Goal: Information Seeking & Learning: Learn about a topic

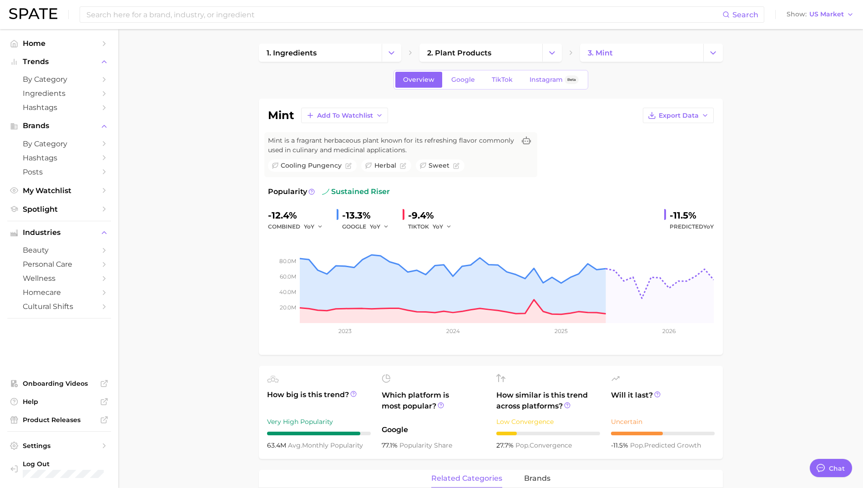
scroll to position [182, 0]
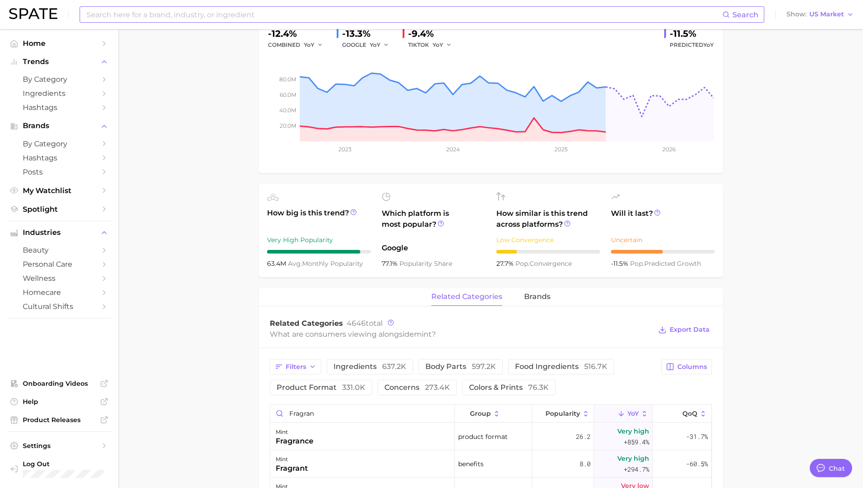
click at [177, 21] on input at bounding box center [404, 14] width 637 height 15
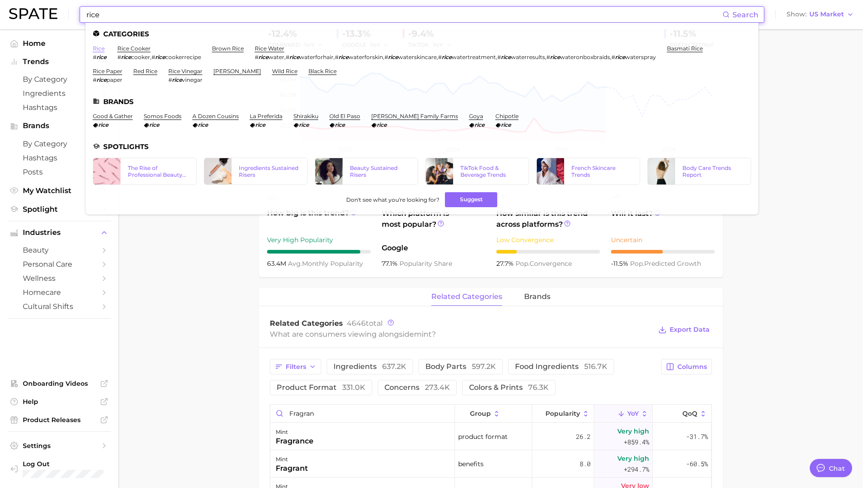
type input "rice"
click at [97, 50] on link "rice" at bounding box center [99, 48] width 12 height 7
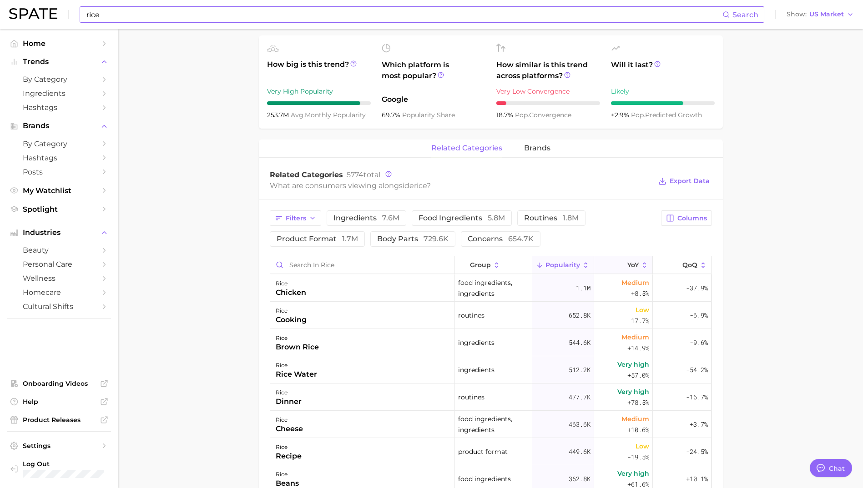
scroll to position [364, 0]
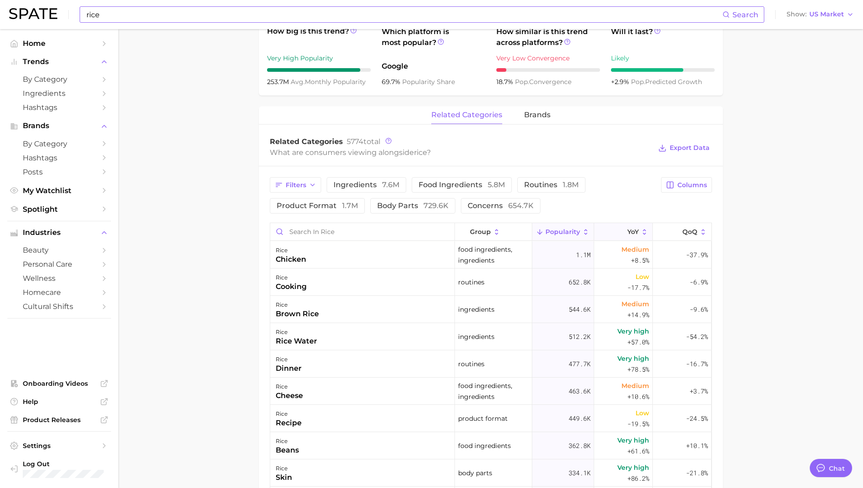
click at [632, 229] on span "YoY" at bounding box center [632, 231] width 11 height 7
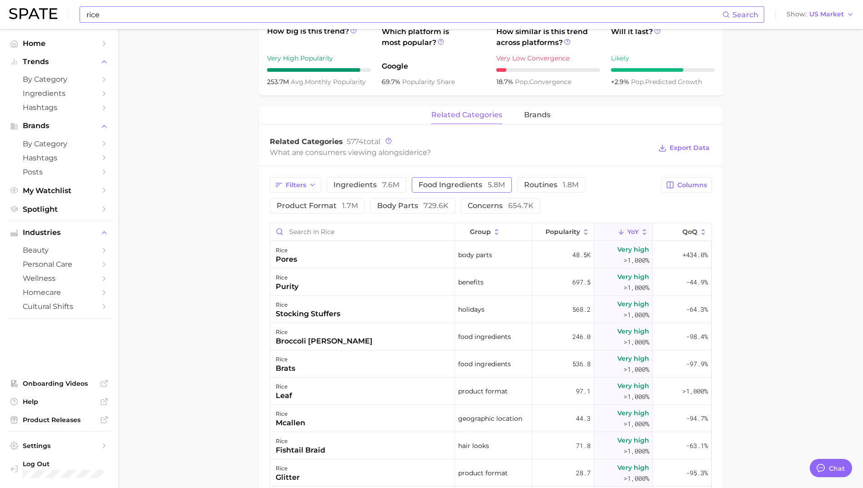
click at [458, 187] on span "food ingredients 5.8m" at bounding box center [461, 184] width 86 height 7
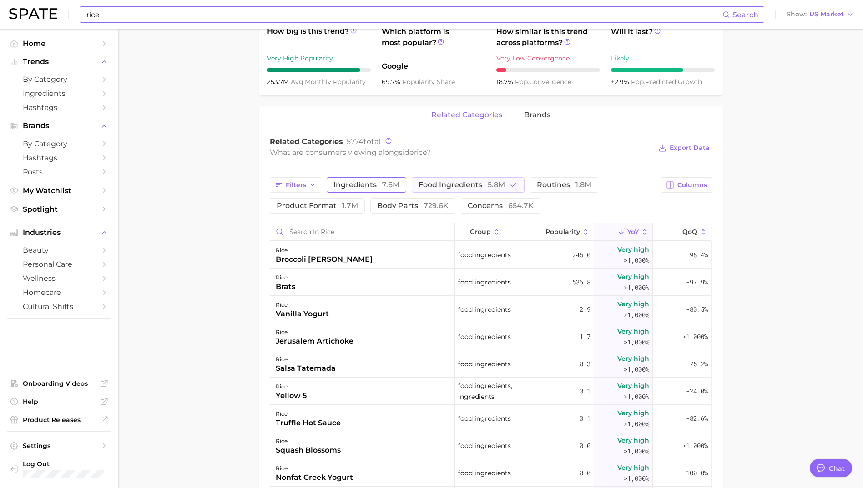
click at [382, 180] on button "ingredients 7.6m" at bounding box center [367, 184] width 80 height 15
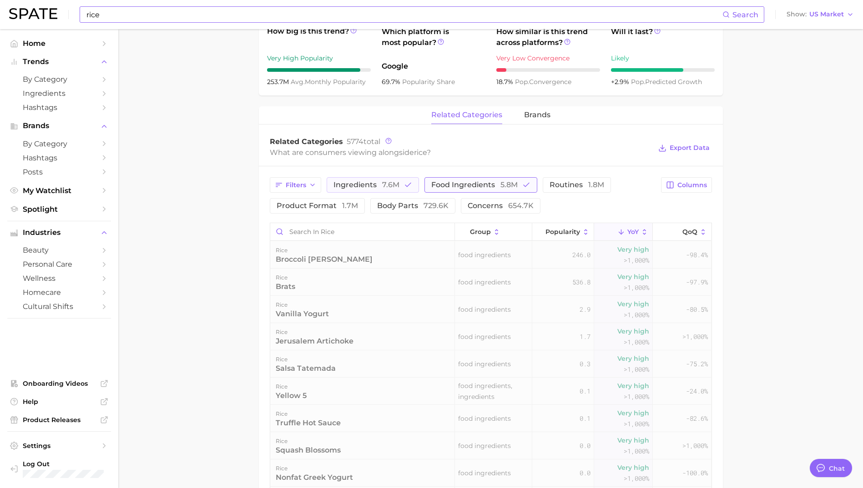
click at [497, 180] on button "food ingredients 5.8m" at bounding box center [480, 184] width 113 height 15
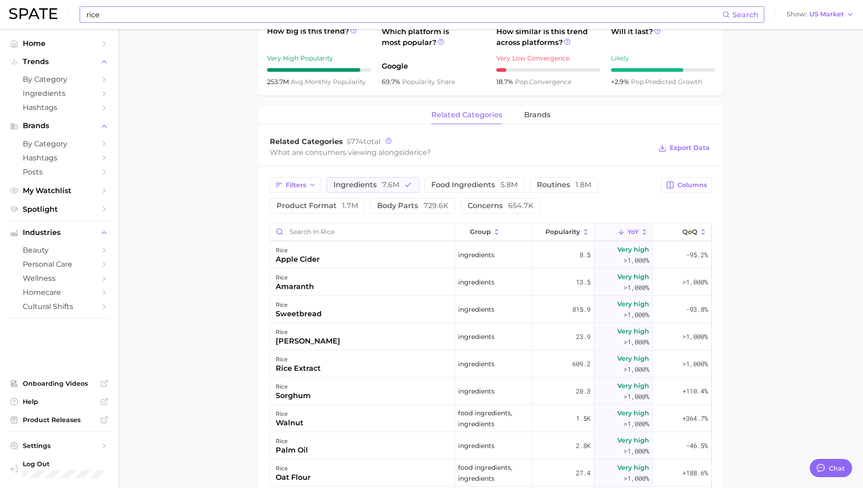
scroll to position [637, 0]
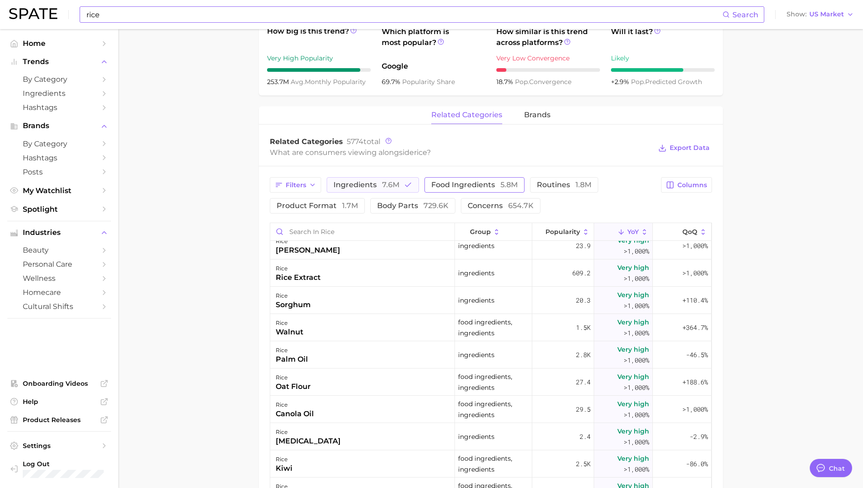
click at [489, 190] on button "food ingredients 5.8m" at bounding box center [474, 184] width 100 height 15
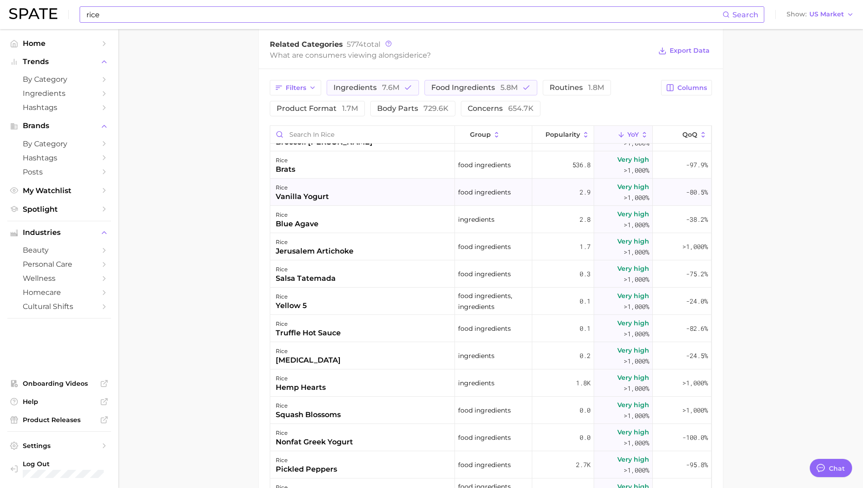
scroll to position [0, 0]
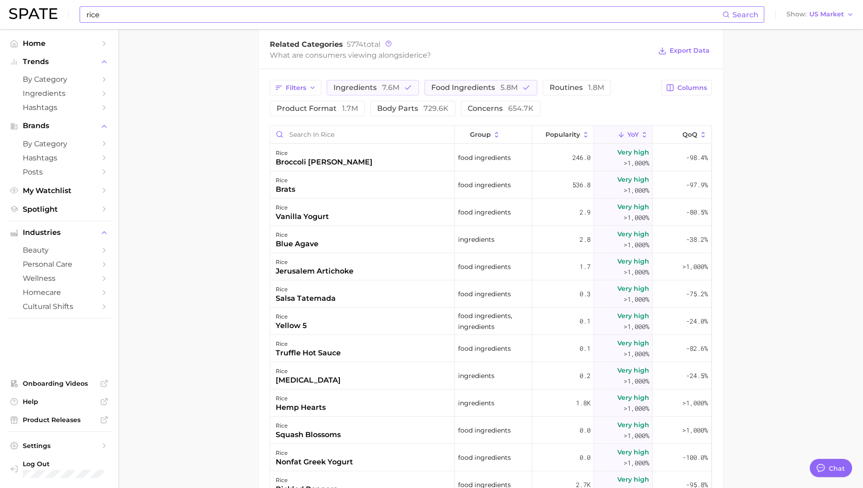
click at [619, 135] on polyline at bounding box center [621, 136] width 5 height 2
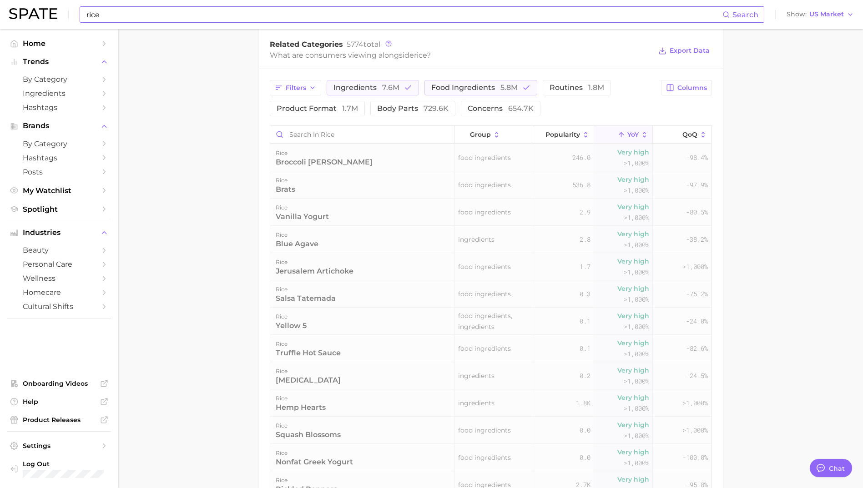
click at [623, 139] on button "YoY" at bounding box center [623, 135] width 59 height 18
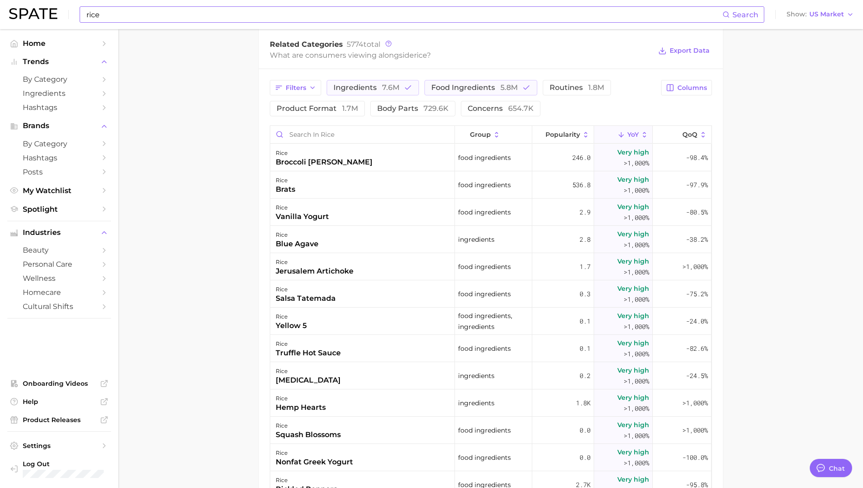
click at [630, 137] on span "YoY" at bounding box center [632, 134] width 11 height 7
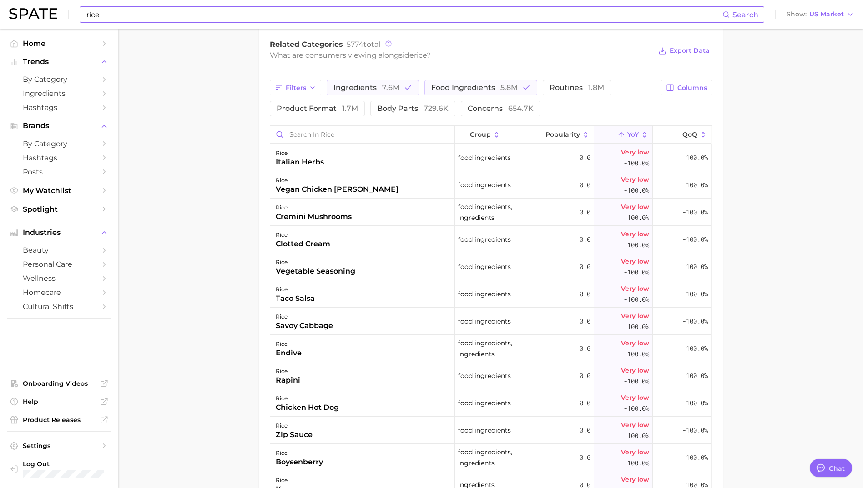
click at [629, 136] on span "YoY" at bounding box center [632, 134] width 11 height 7
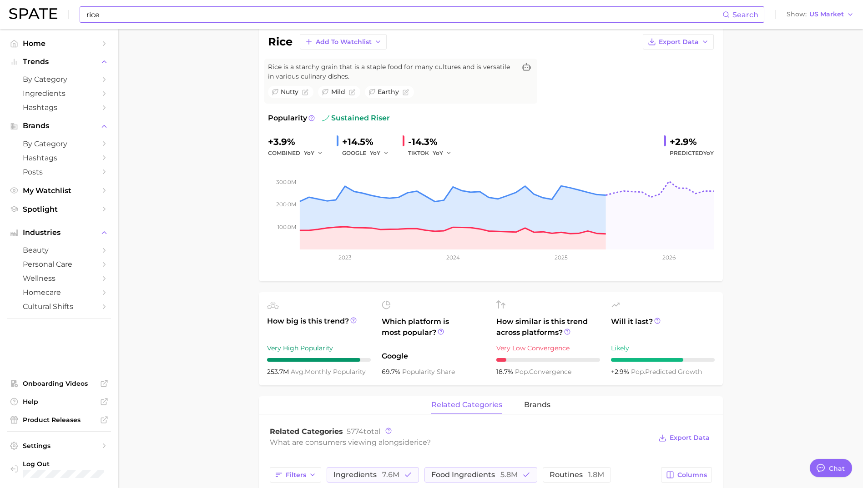
scroll to position [227, 0]
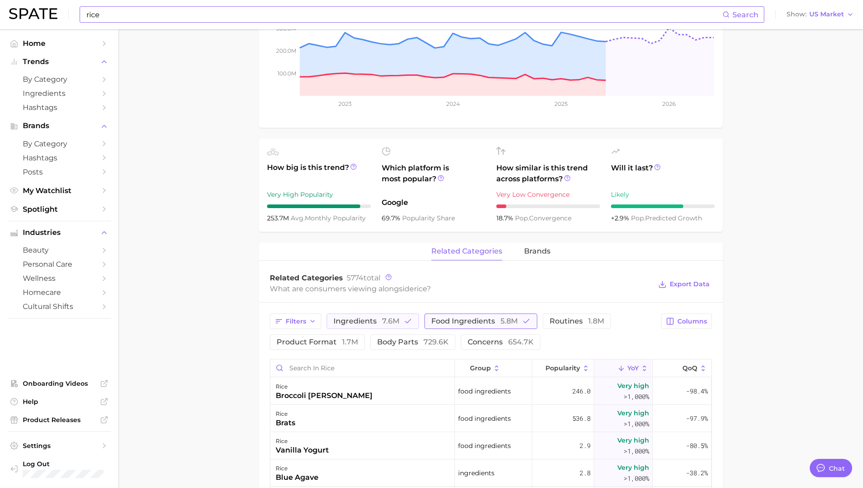
click at [481, 322] on span "food ingredients 5.8m" at bounding box center [474, 321] width 86 height 7
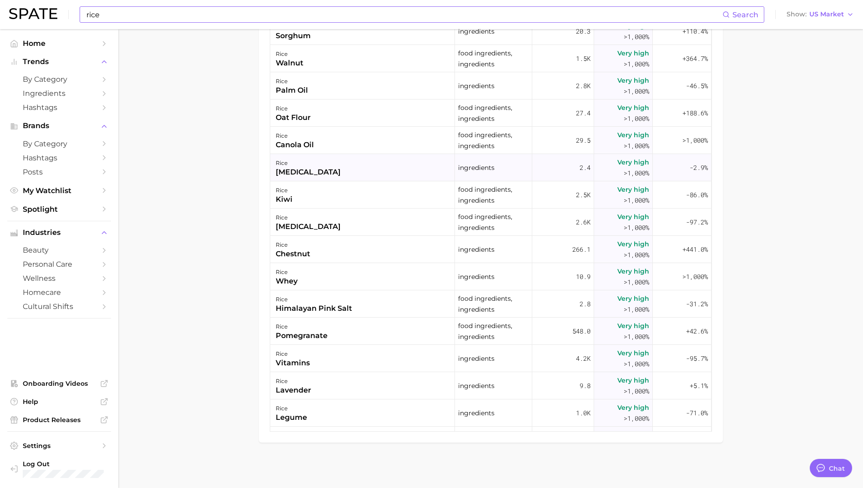
scroll to position [637, 0]
